Goal: Information Seeking & Learning: Learn about a topic

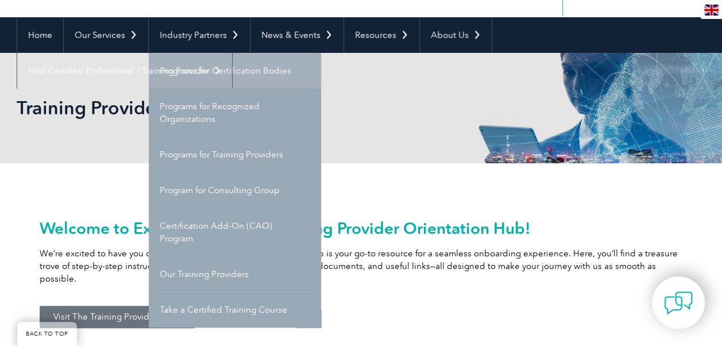
scroll to position [115, 0]
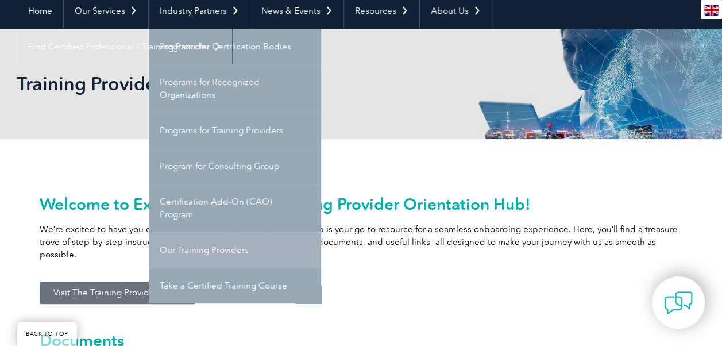
click at [209, 248] on link "Our Training Providers" at bounding box center [235, 250] width 172 height 36
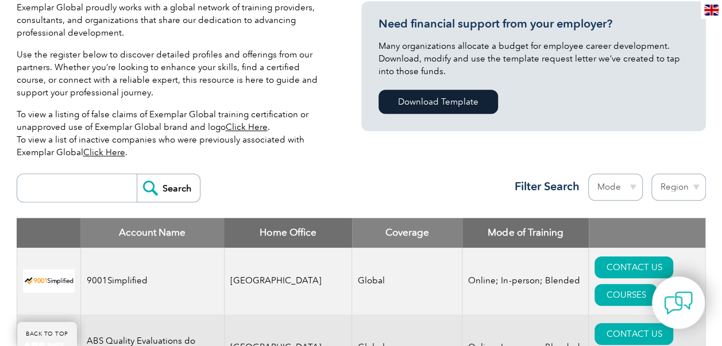
scroll to position [402, 0]
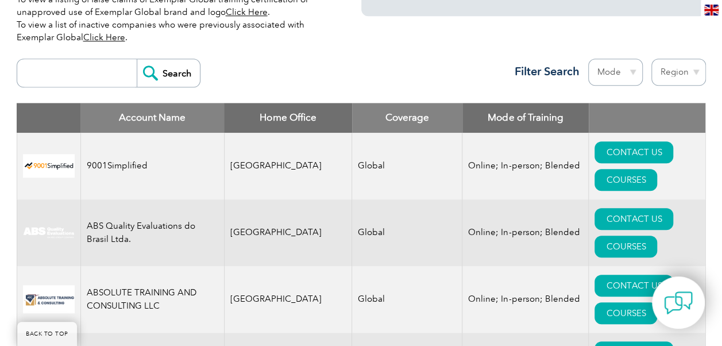
click at [76, 71] on input "search" at bounding box center [80, 73] width 114 height 28
type input "certisso"
click at [168, 76] on input "Search" at bounding box center [168, 73] width 63 height 28
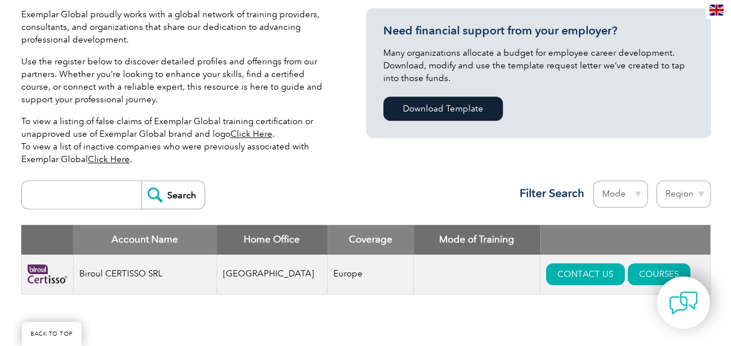
scroll to position [345, 0]
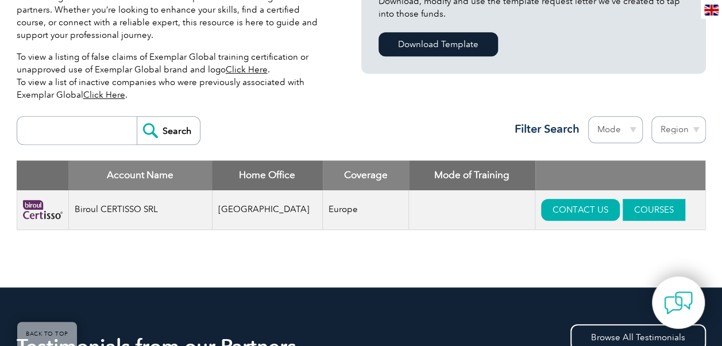
click at [628, 204] on link "COURSES" at bounding box center [654, 210] width 63 height 22
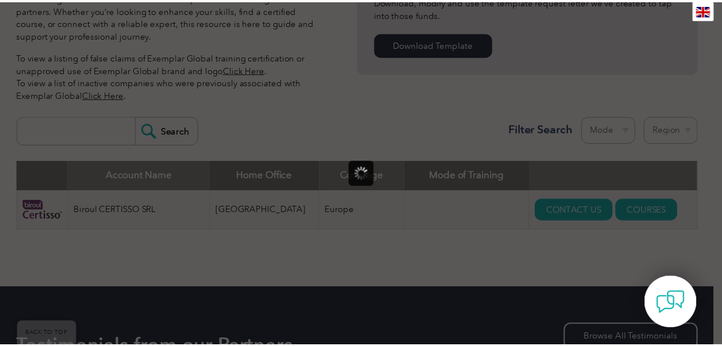
scroll to position [0, 0]
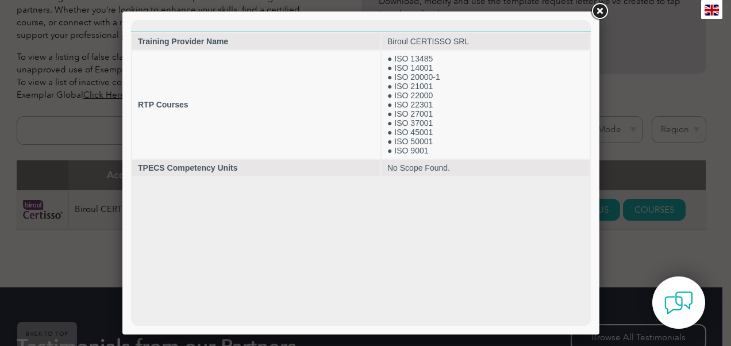
click at [601, 9] on link at bounding box center [599, 11] width 21 height 21
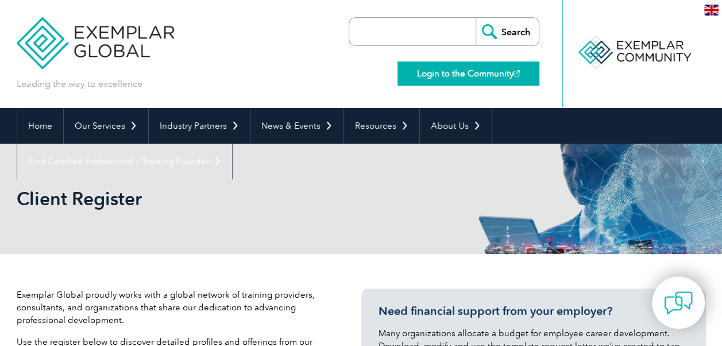
click at [483, 74] on link "Login to the Community" at bounding box center [469, 73] width 142 height 24
